Goal: Task Accomplishment & Management: Manage account settings

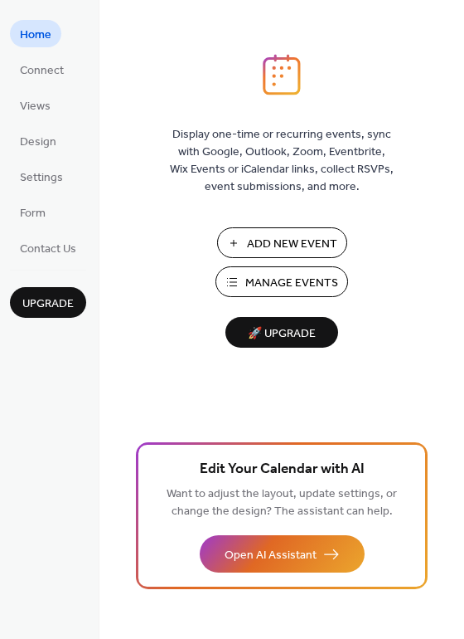
click at [280, 239] on span "Add New Event" at bounding box center [292, 244] width 90 height 17
click at [299, 275] on span "Manage Events" at bounding box center [292, 283] width 93 height 17
click at [275, 280] on span "Manage Events" at bounding box center [292, 283] width 93 height 17
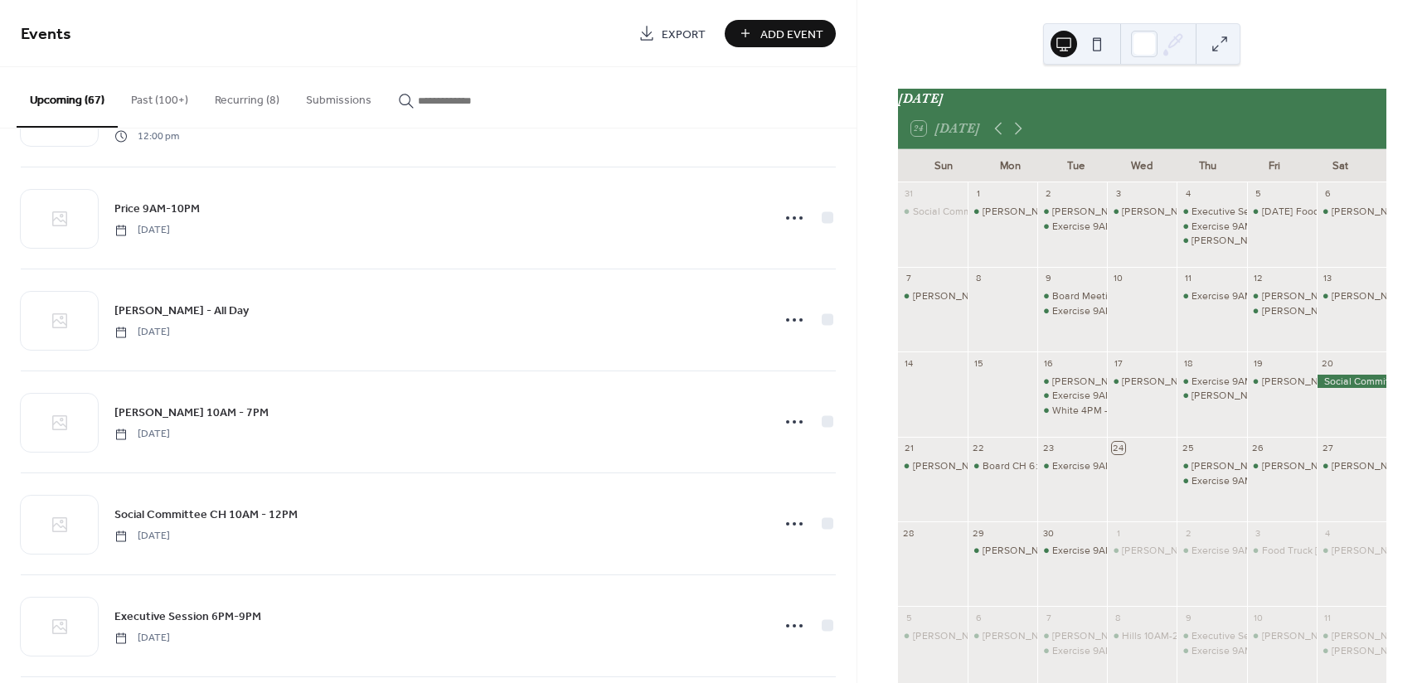
scroll to position [2555, 0]
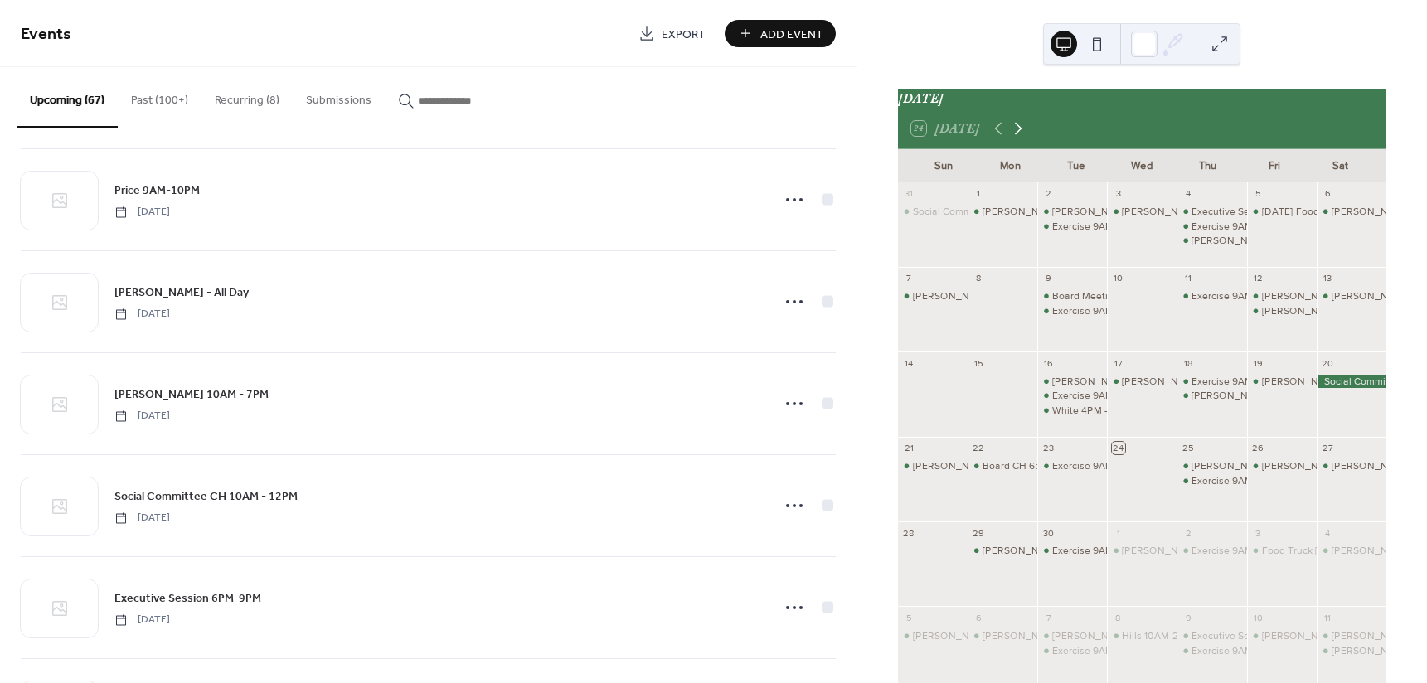
click at [1020, 135] on icon at bounding box center [1018, 129] width 7 height 12
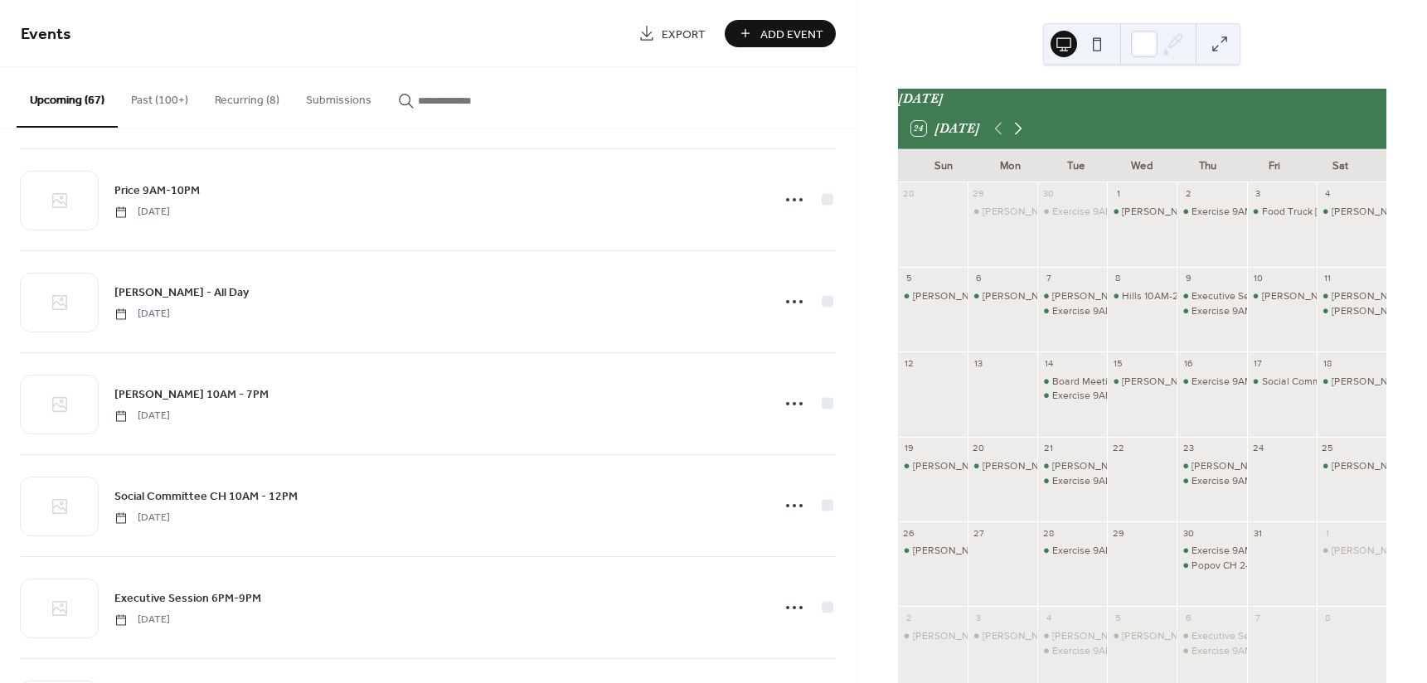
click at [1020, 135] on icon at bounding box center [1018, 129] width 7 height 12
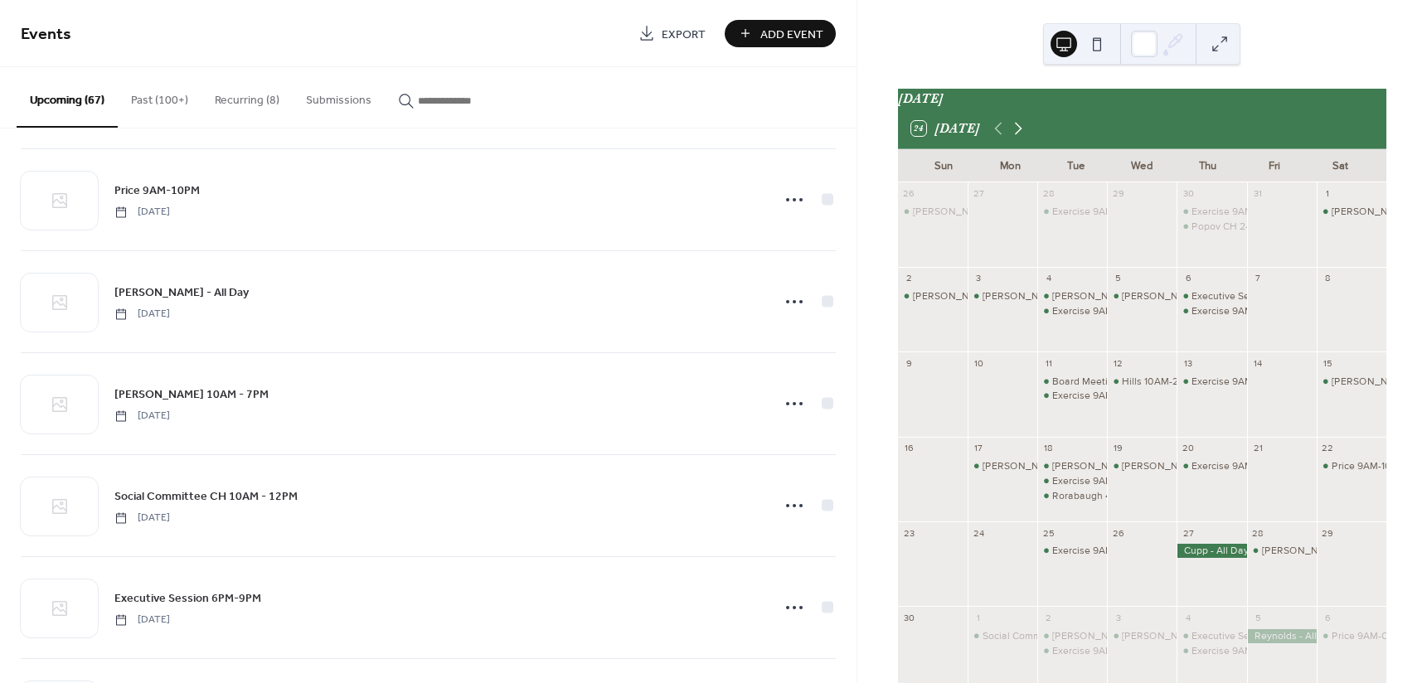
click at [1021, 136] on icon at bounding box center [1019, 129] width 20 height 20
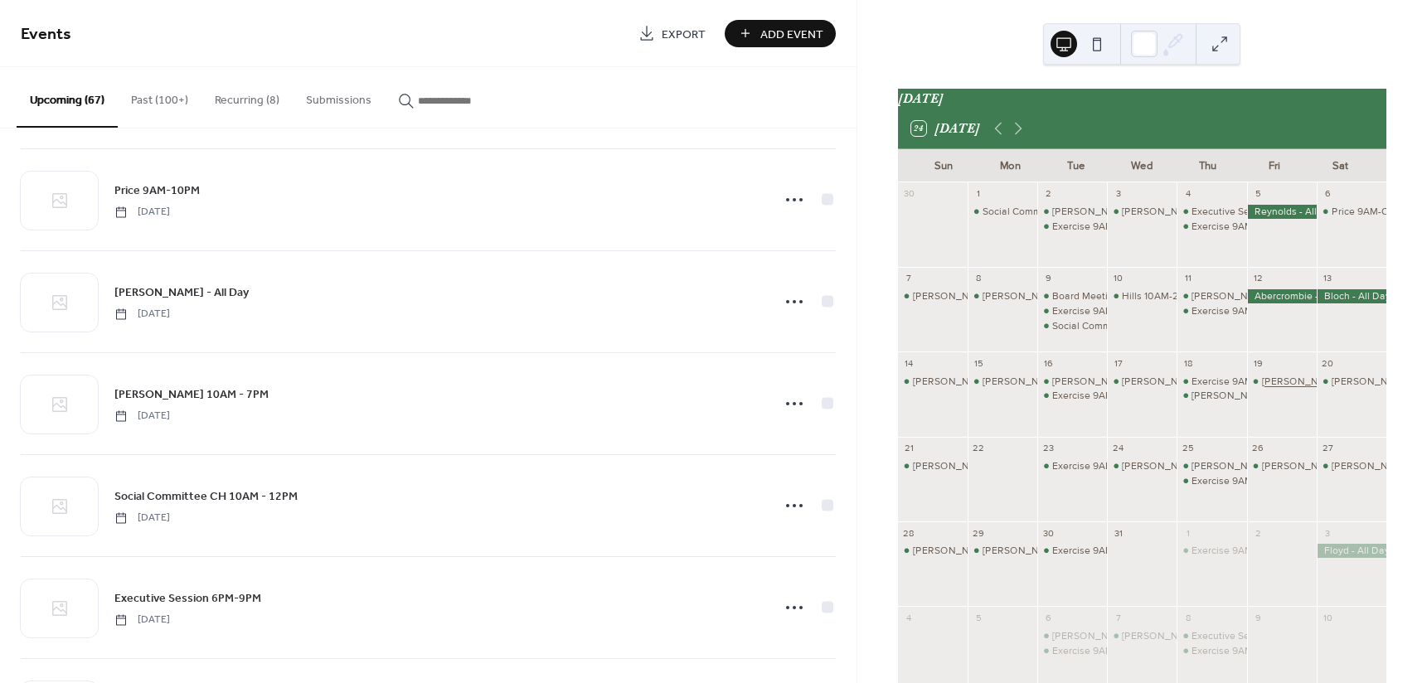
click at [1271, 386] on div "[PERSON_NAME] 4- Close" at bounding box center [1322, 382] width 120 height 14
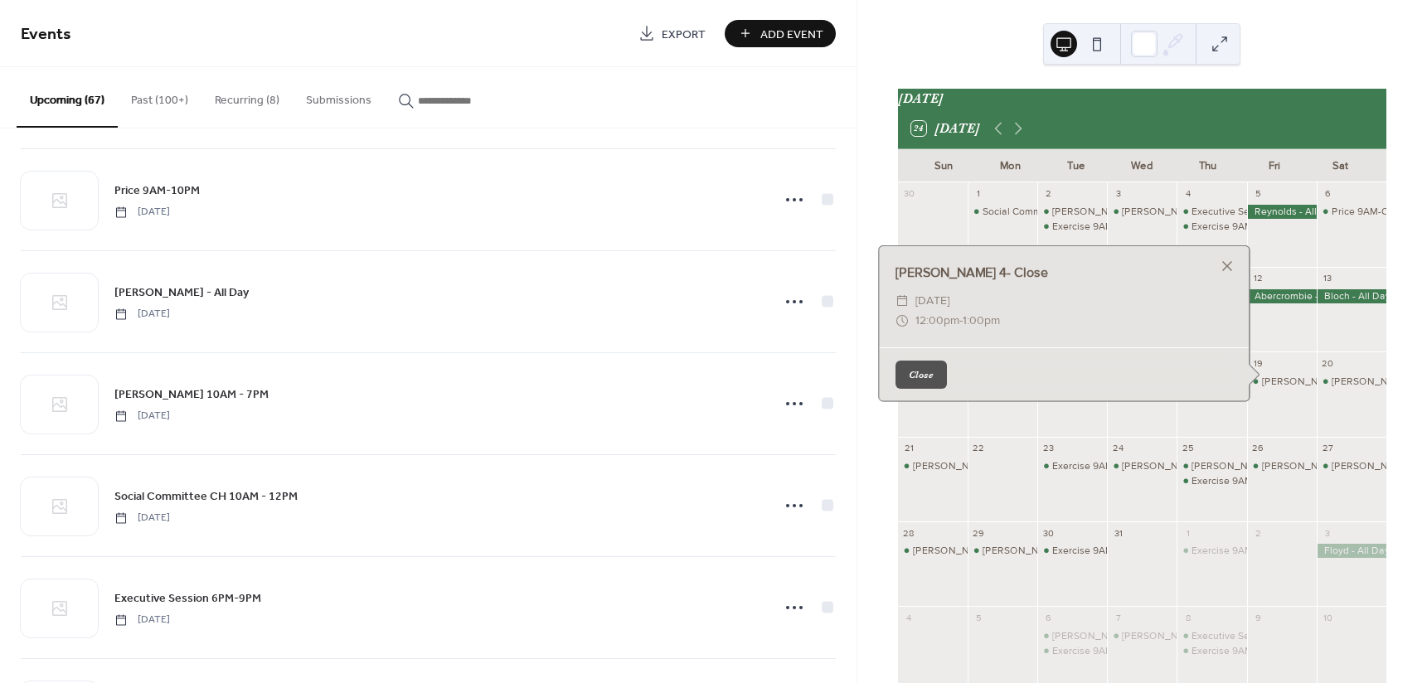
click at [923, 382] on button "Close" at bounding box center [921, 375] width 51 height 28
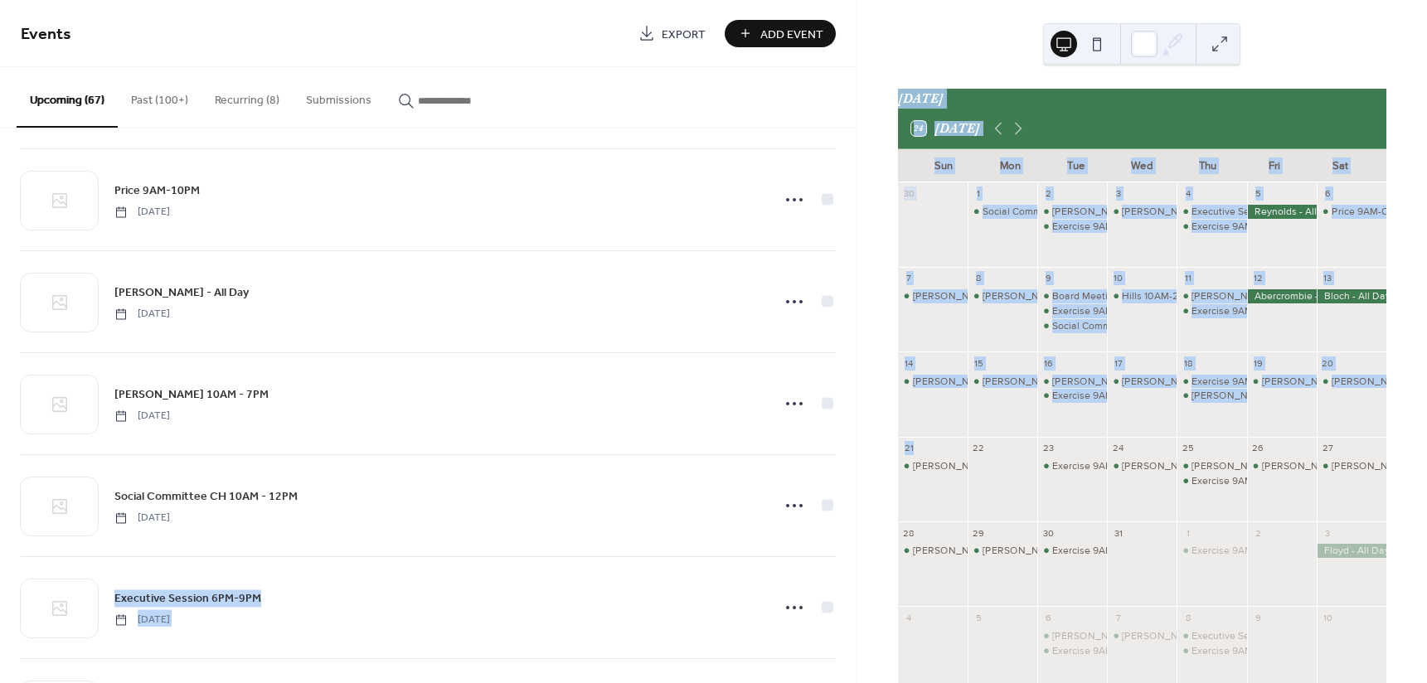
drag, startPoint x: 857, startPoint y: 484, endPoint x: 852, endPoint y: 542, distance: 58.3
click at [852, 542] on div "Events Export Add Event Upcoming (67) Past (100+) Recurring (8) Submissions [PE…" at bounding box center [713, 341] width 1427 height 683
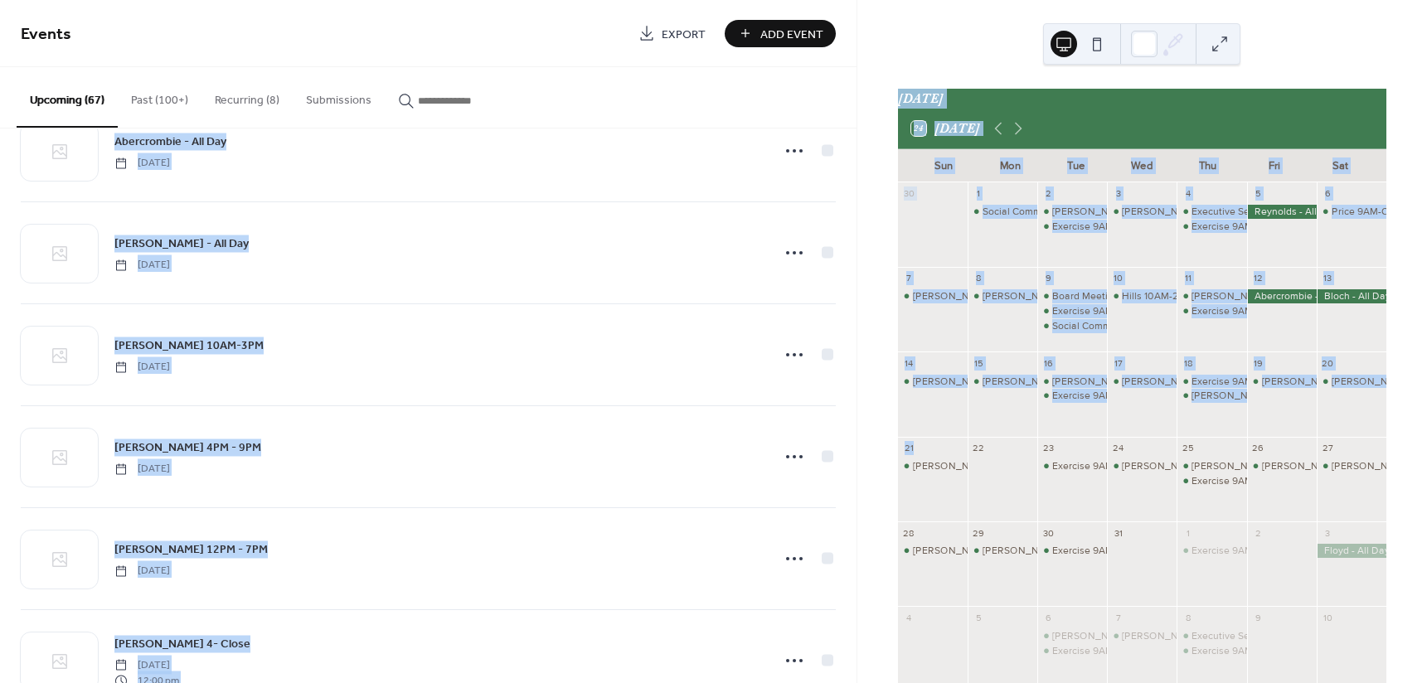
scroll to position [3733, 0]
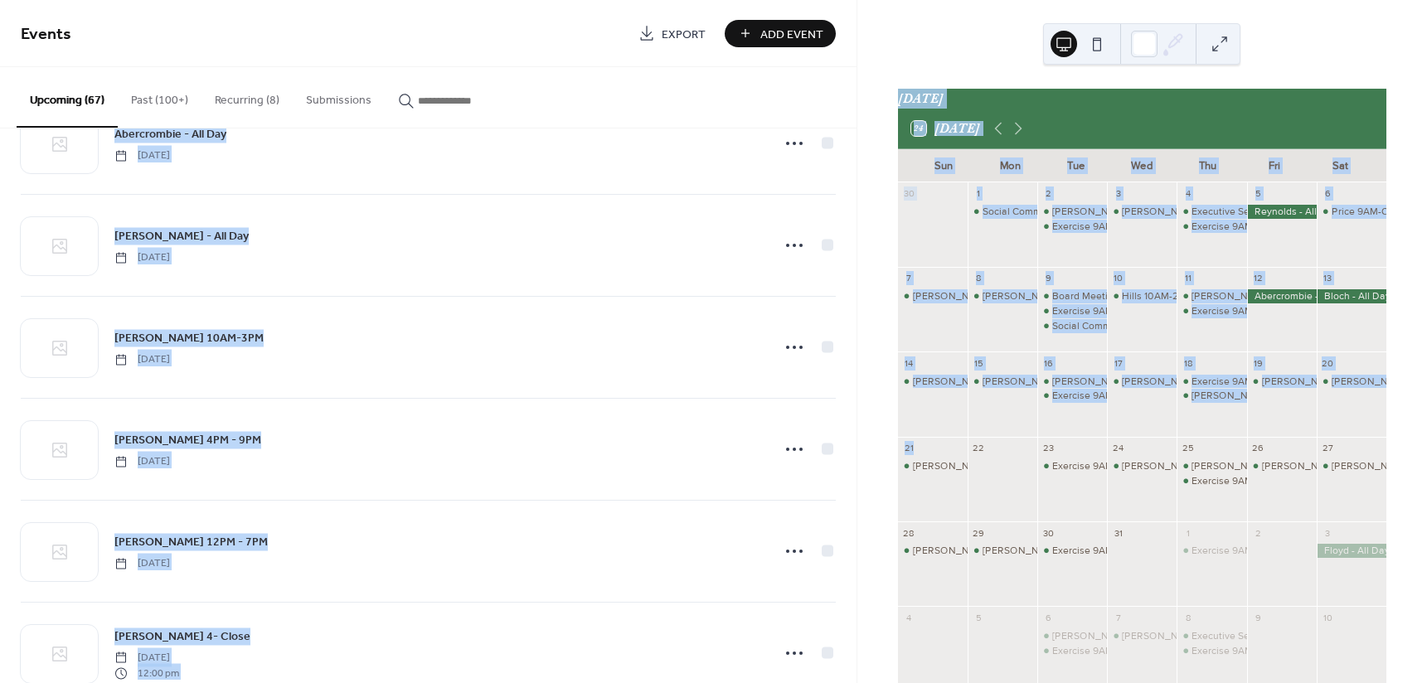
click at [851, 564] on div "[PERSON_NAME] 3:30-5pm [DATE] 12:00 pm [PERSON_NAME] 8AM-CL [DATE] [PERSON_NAME…" at bounding box center [428, 406] width 857 height 555
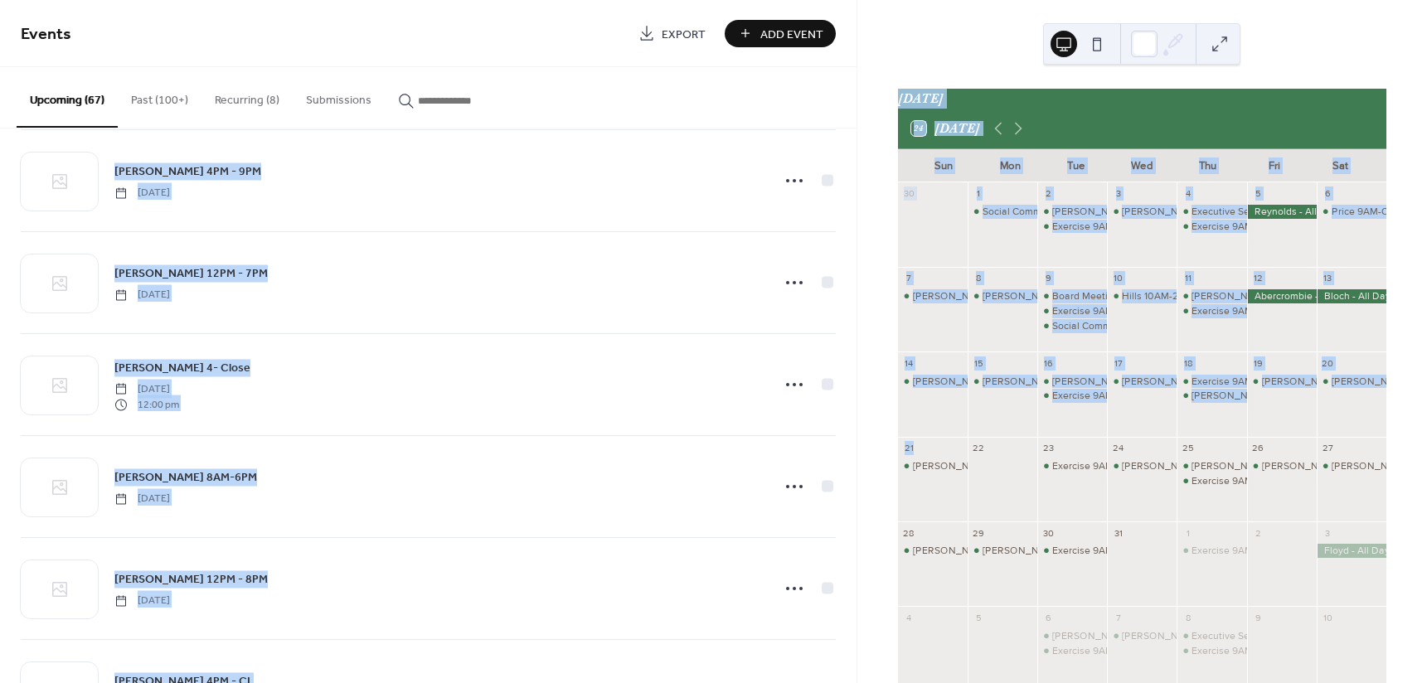
scroll to position [4010, 0]
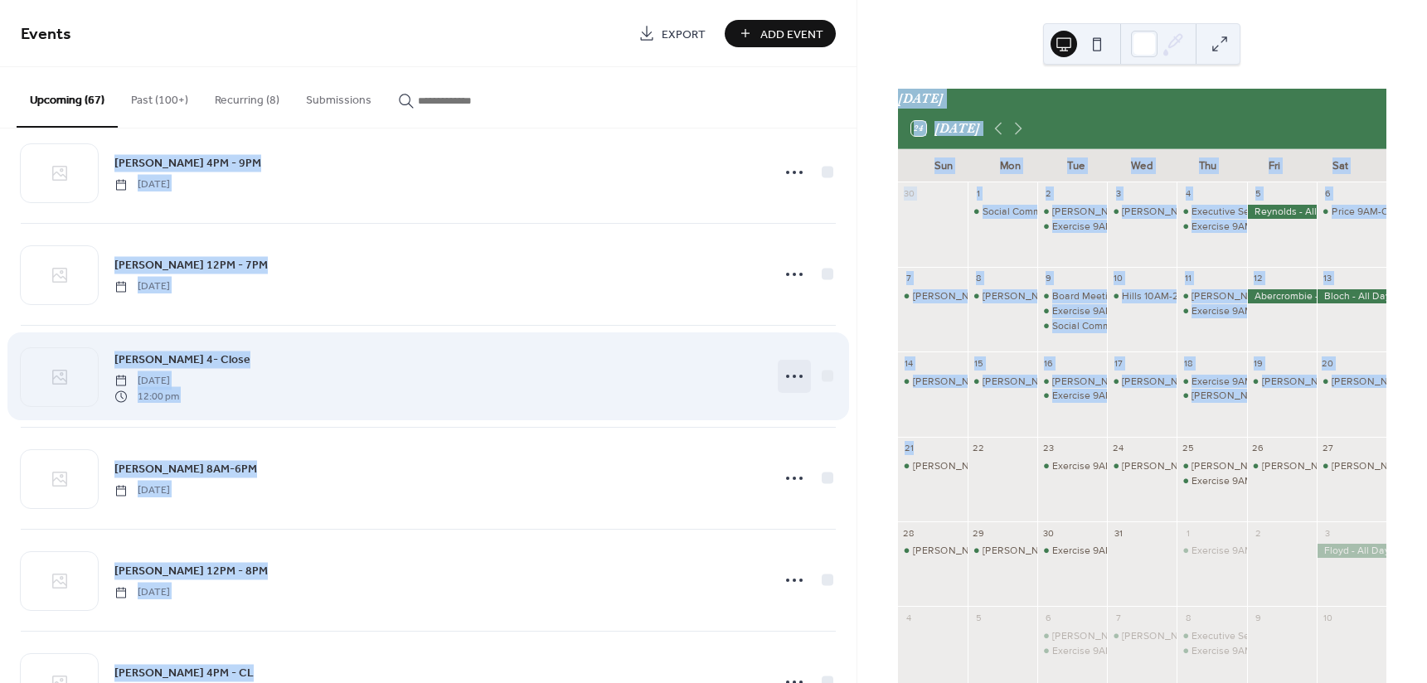
click at [781, 381] on icon at bounding box center [794, 376] width 27 height 27
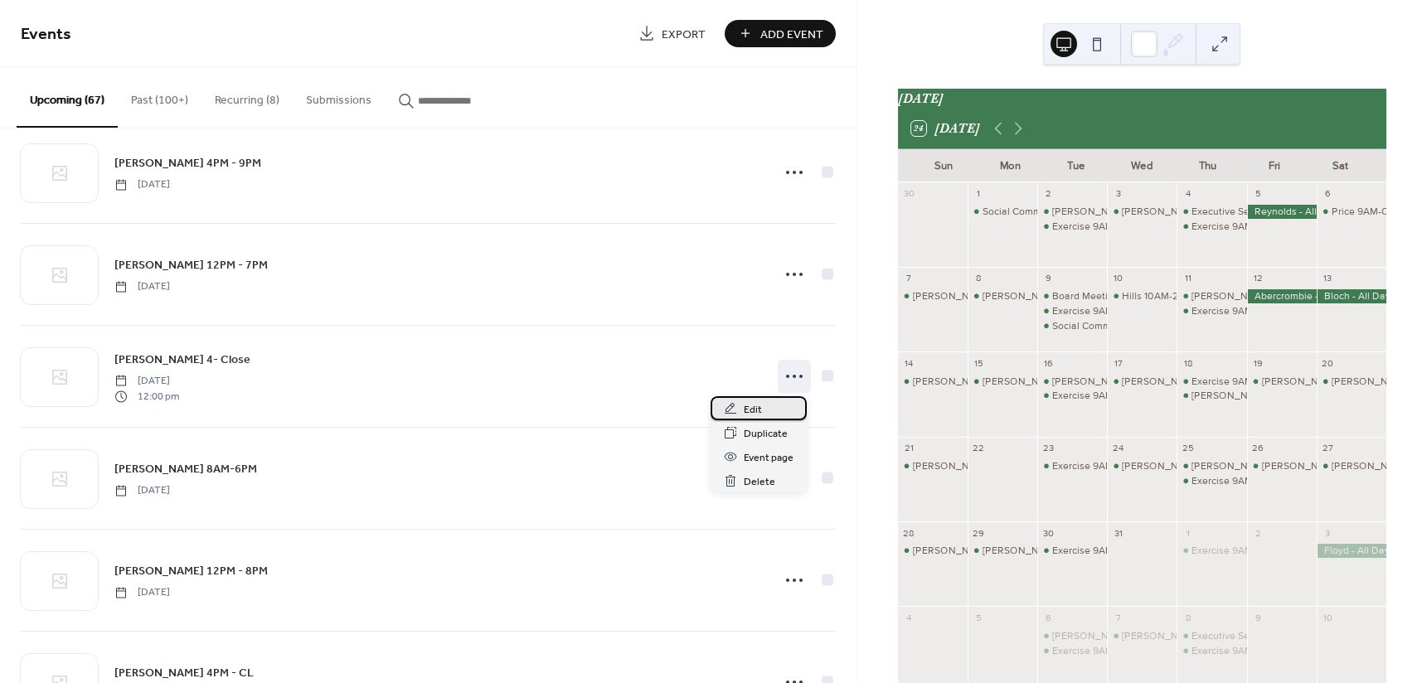
click at [761, 408] on div "Edit" at bounding box center [759, 408] width 96 height 24
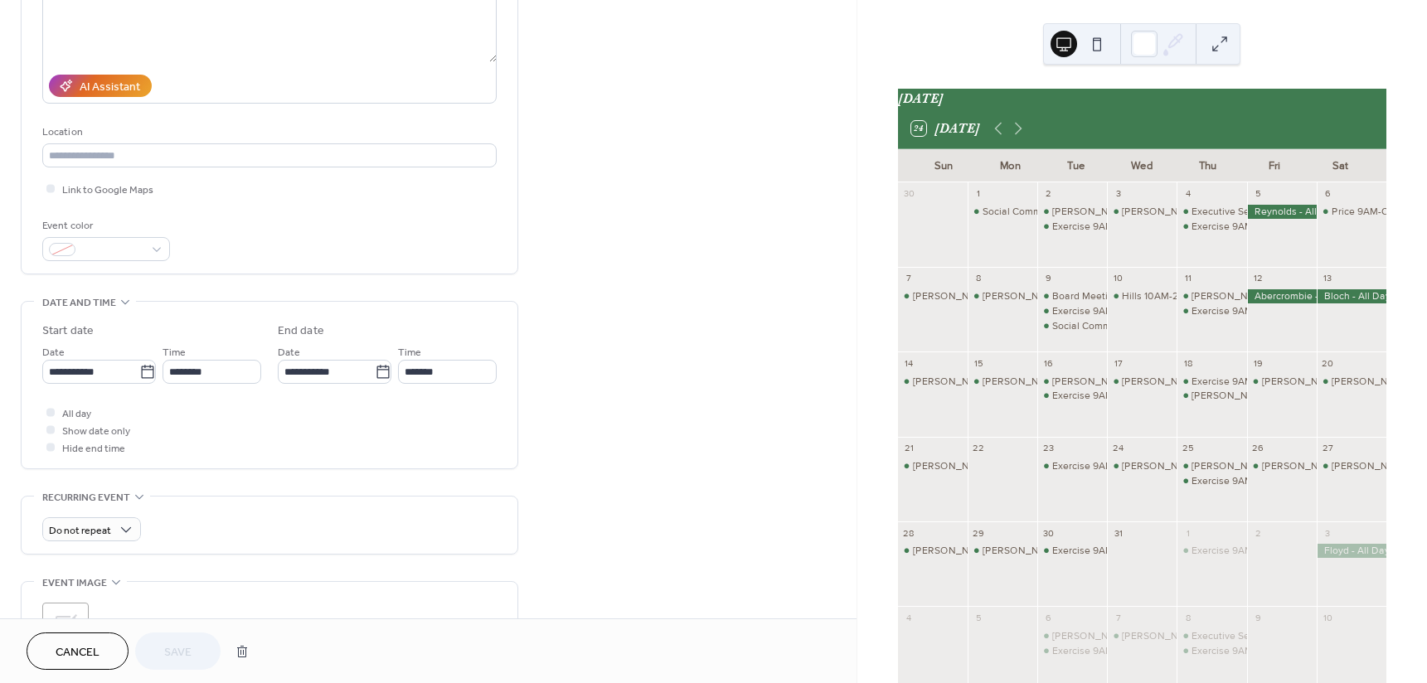
scroll to position [254, 0]
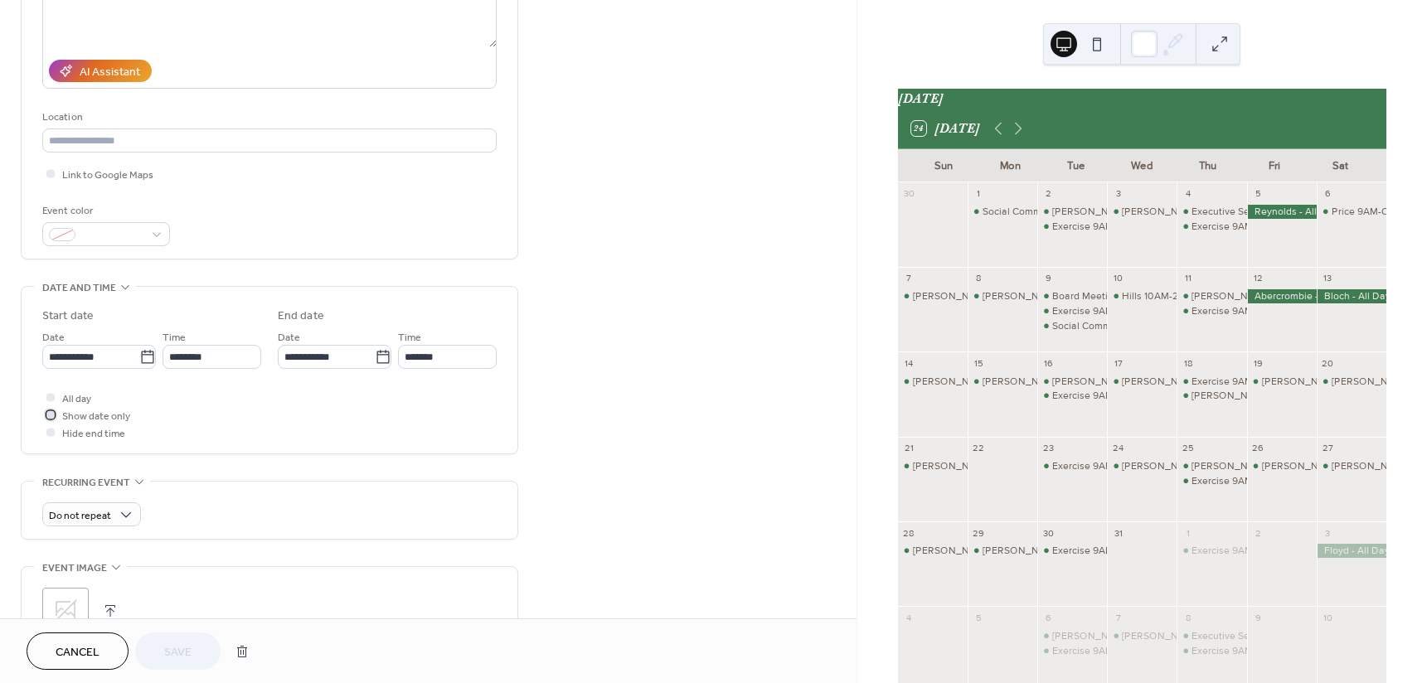
click at [48, 415] on div at bounding box center [50, 415] width 8 height 8
click at [188, 648] on span "Save" at bounding box center [177, 652] width 27 height 17
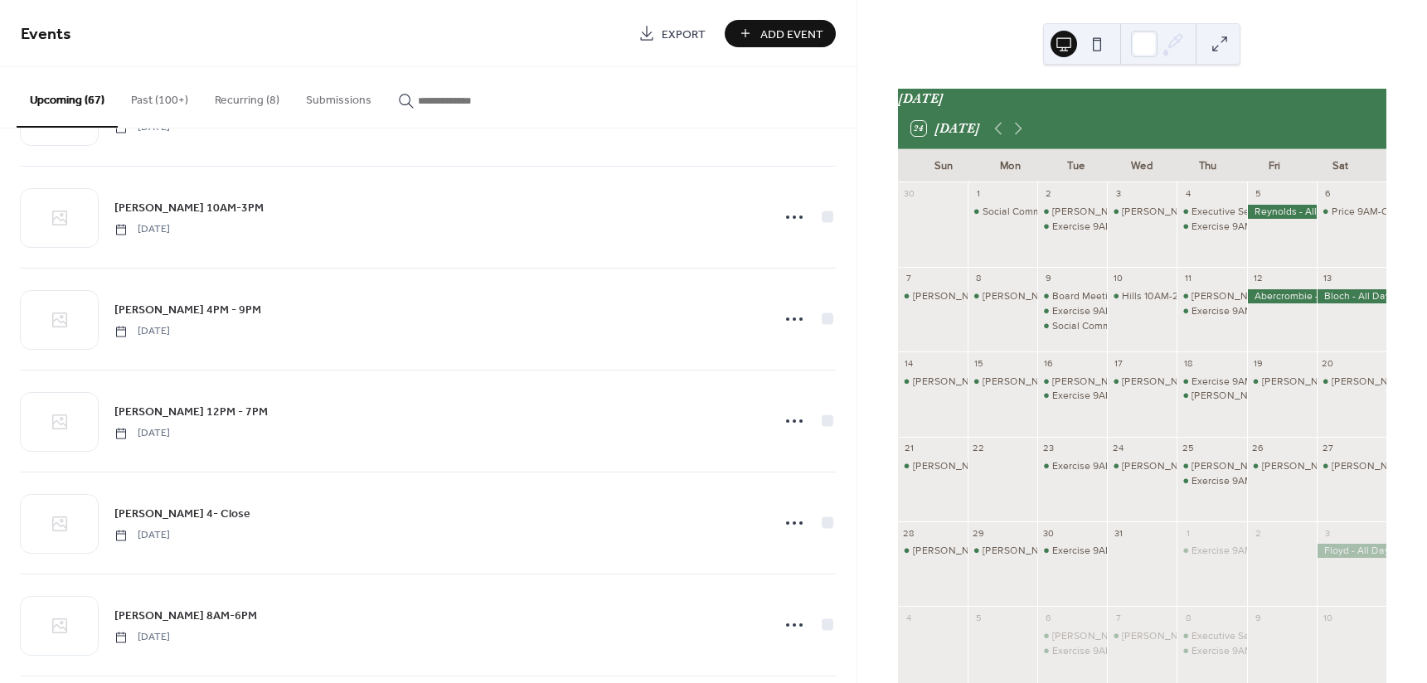
scroll to position [3841, 0]
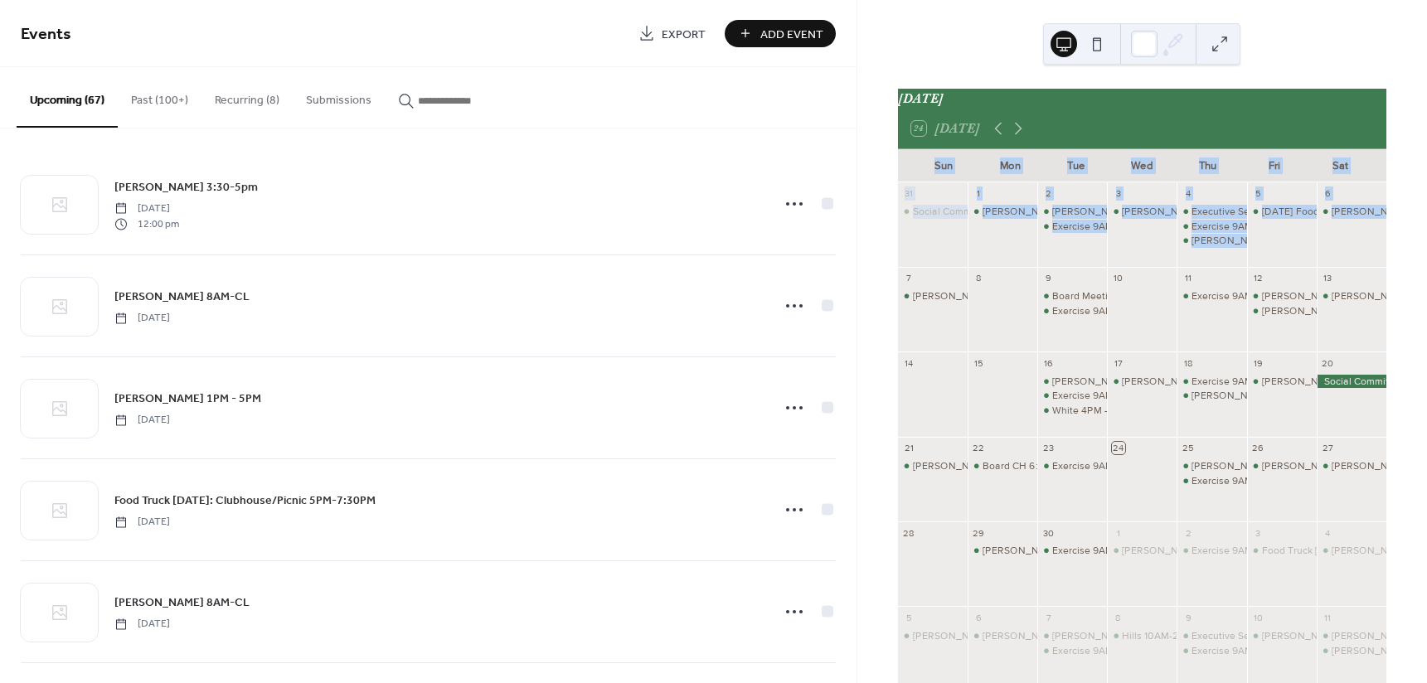
drag, startPoint x: 858, startPoint y: 174, endPoint x: 861, endPoint y: 282, distance: 107.9
click at [861, 282] on div "September 2025 24 Today Sun Mon Tue Wed Thu Fri Sat 31 Social Committee CH 4-6P…" at bounding box center [1143, 341] width 570 height 683
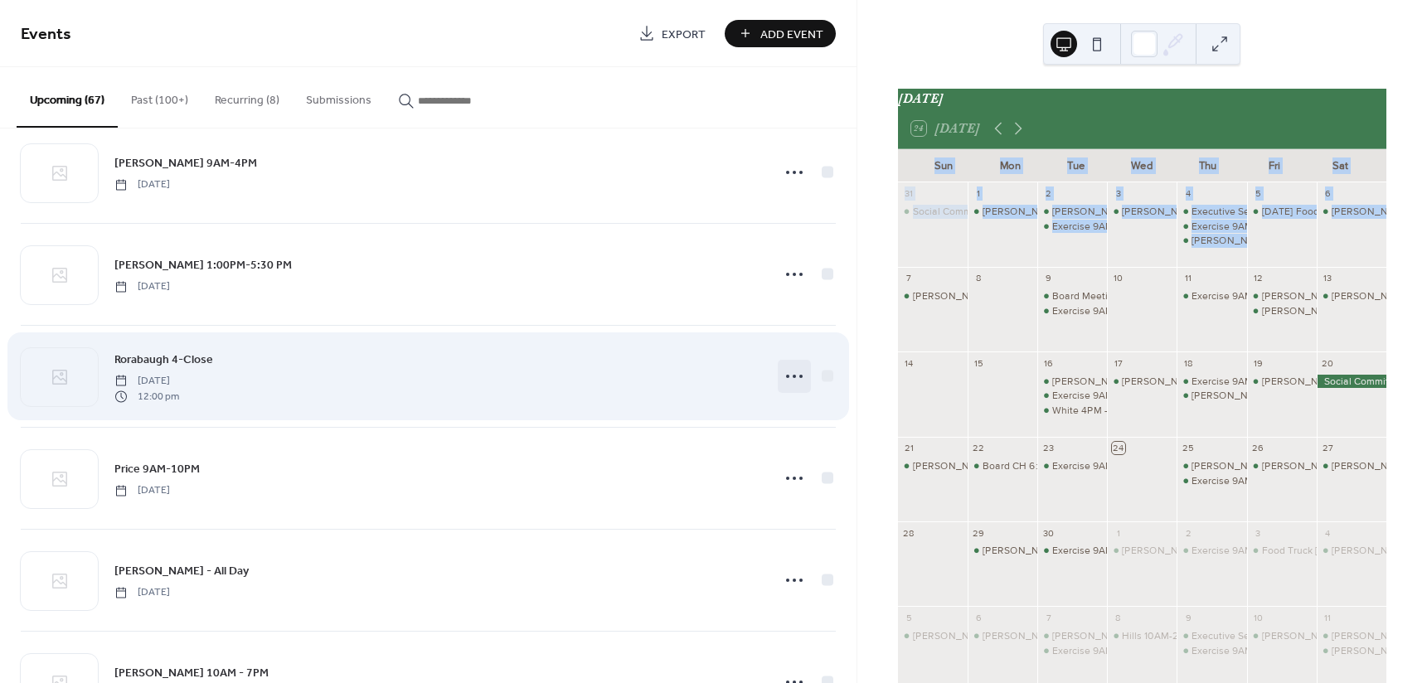
click at [792, 376] on icon at bounding box center [794, 376] width 27 height 27
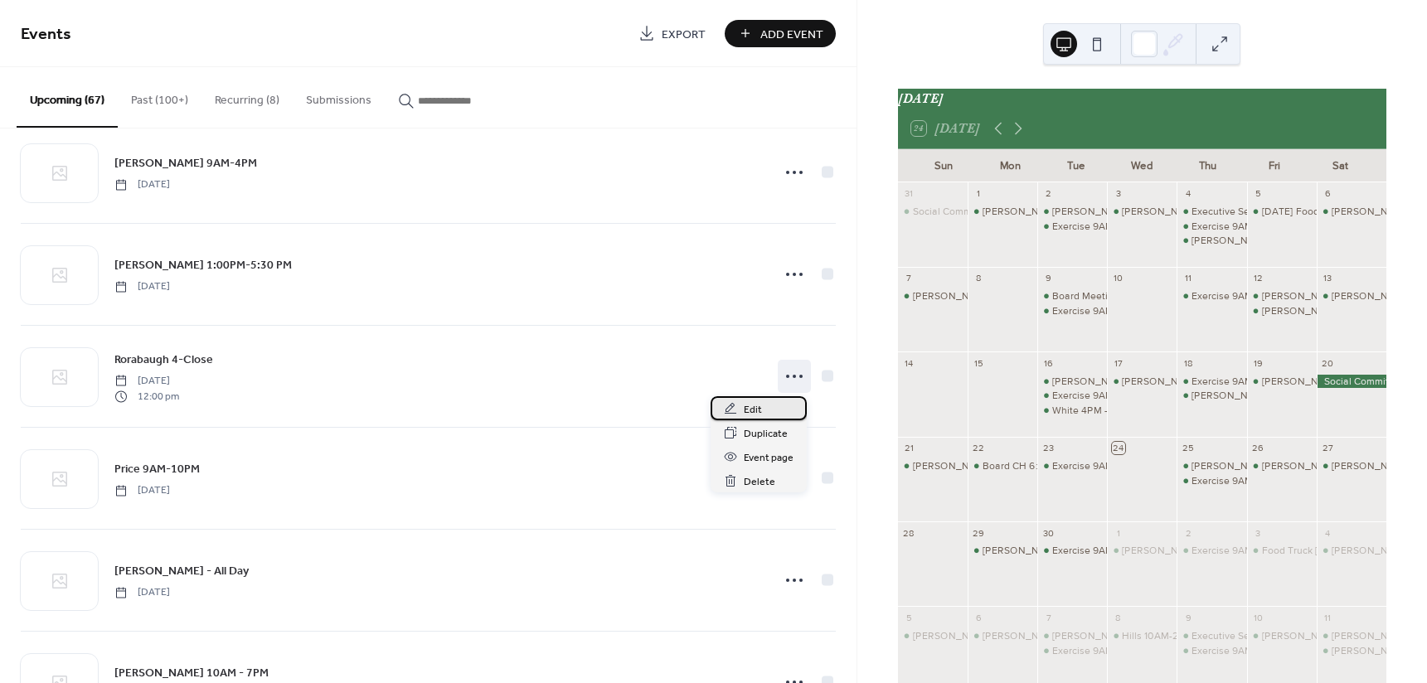
click at [764, 406] on div "Edit" at bounding box center [759, 408] width 96 height 24
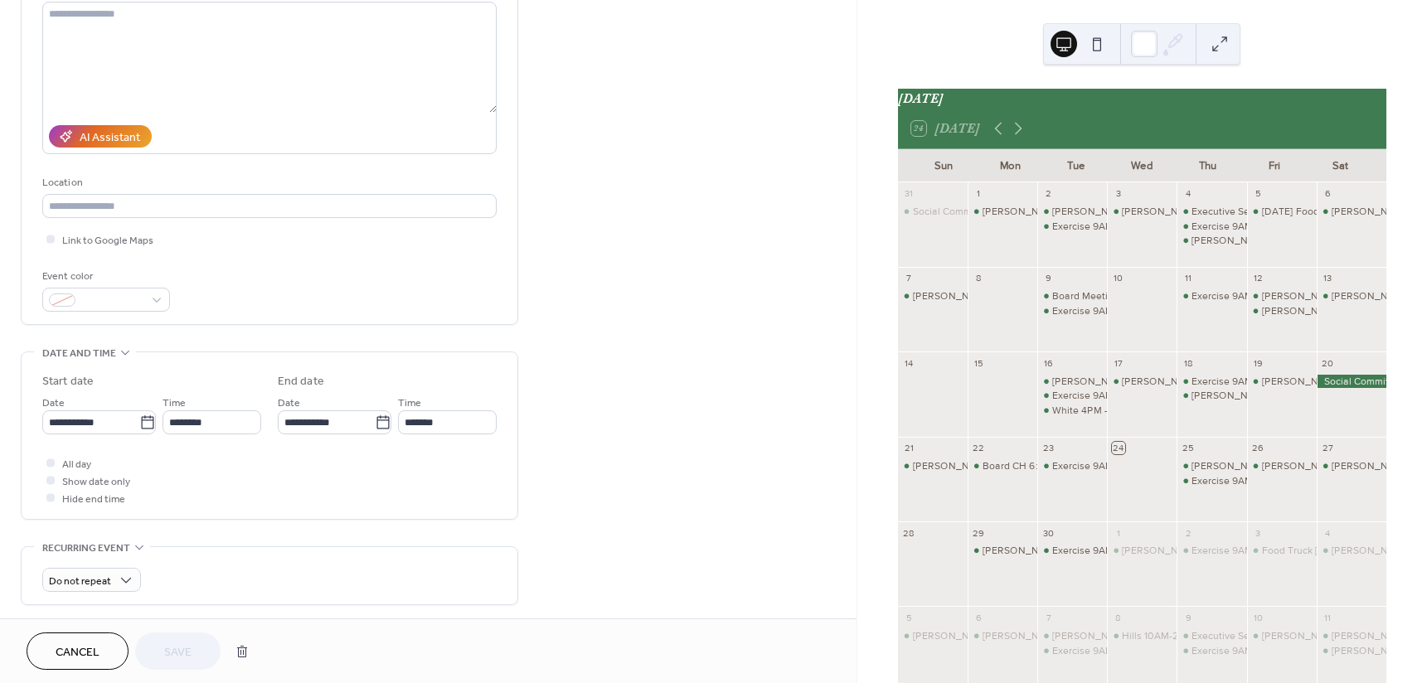
scroll to position [199, 0]
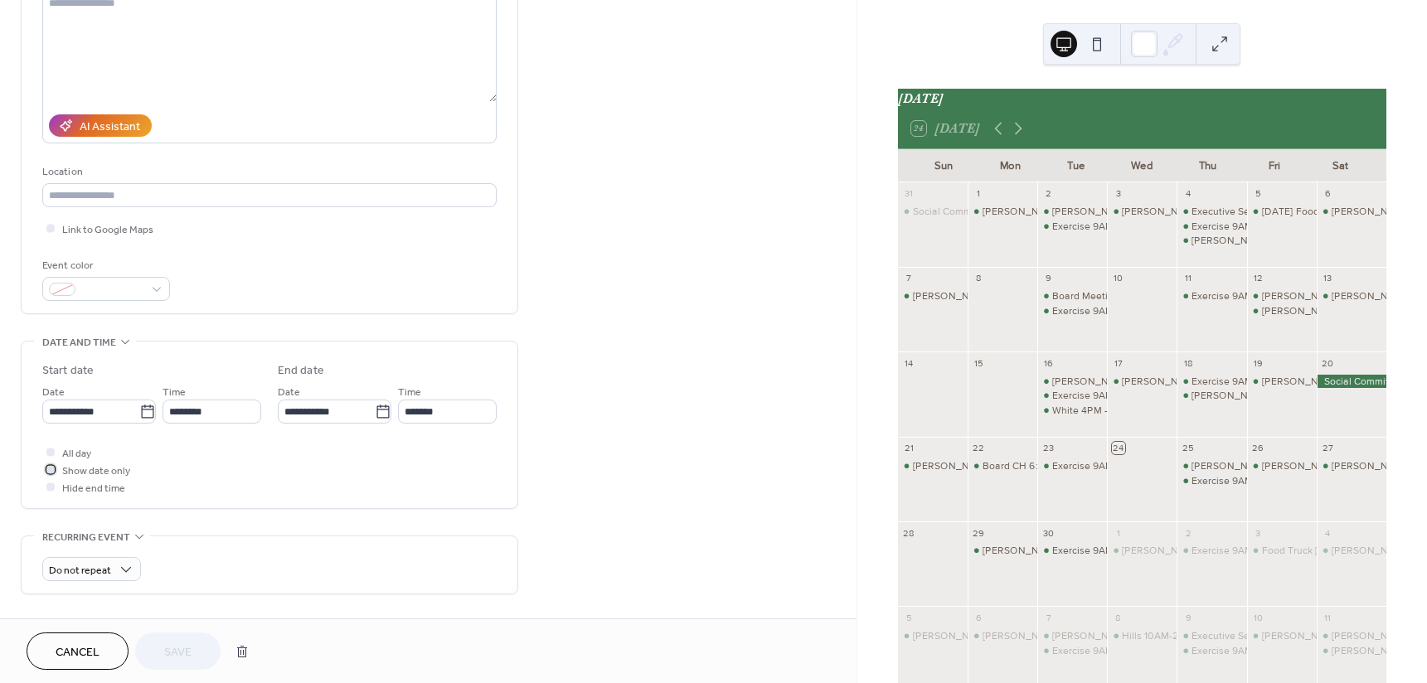
click at [62, 469] on span "Show date only" at bounding box center [96, 471] width 68 height 17
click at [191, 648] on span "Save" at bounding box center [177, 652] width 27 height 17
